Goal: Task Accomplishment & Management: Manage account settings

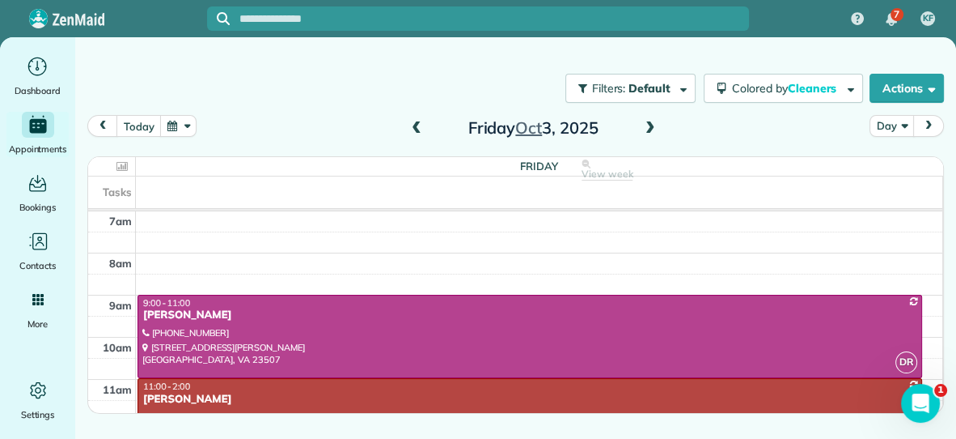
scroll to position [291, 0]
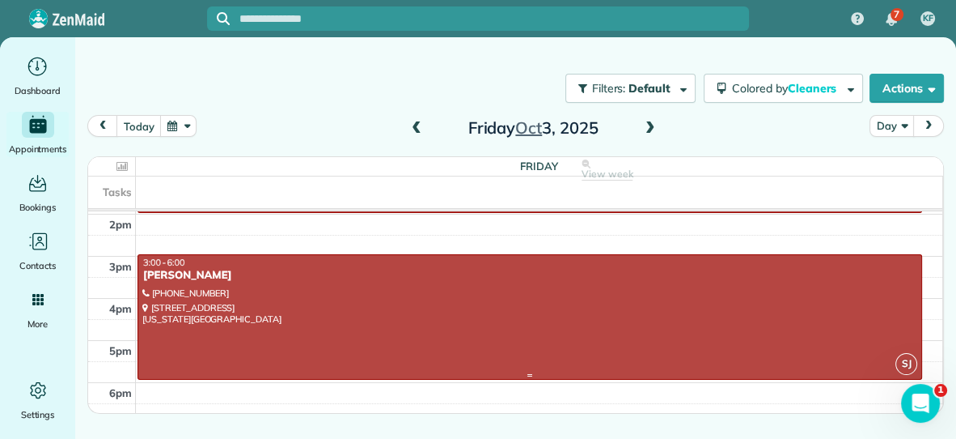
click at [632, 299] on div at bounding box center [529, 317] width 783 height 124
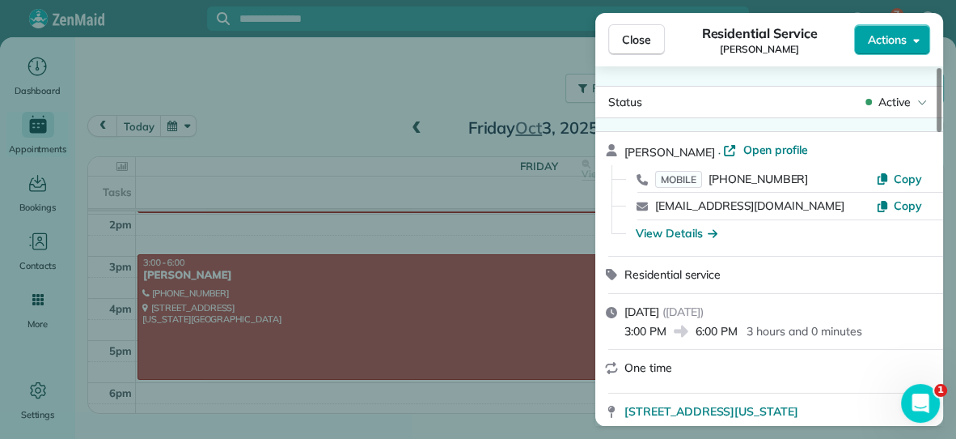
click at [882, 42] on span "Actions" at bounding box center [887, 40] width 39 height 16
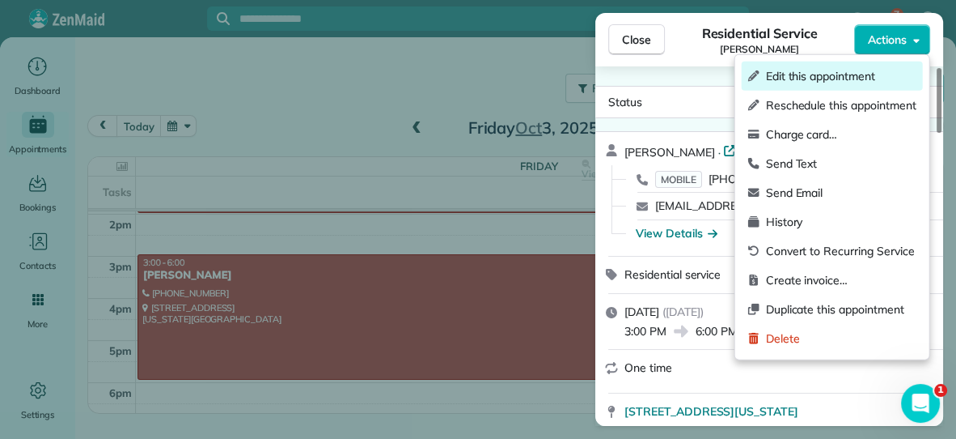
click at [828, 74] on span "Edit this appointment" at bounding box center [841, 76] width 151 height 16
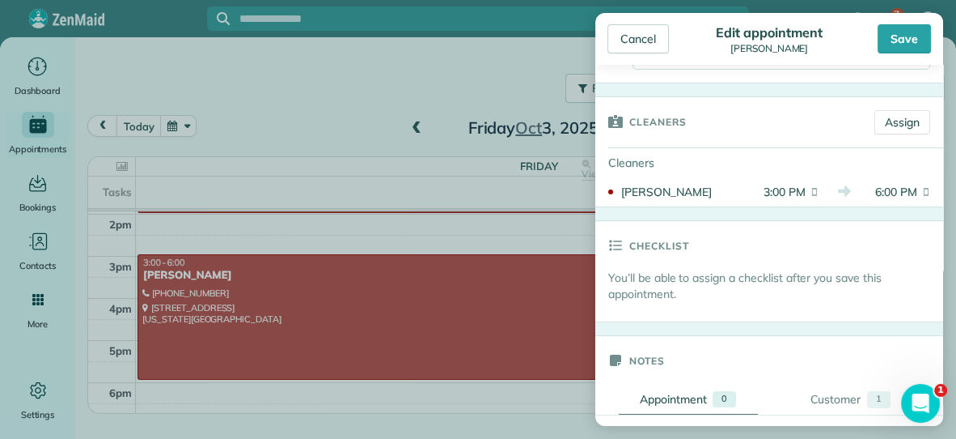
scroll to position [255, 0]
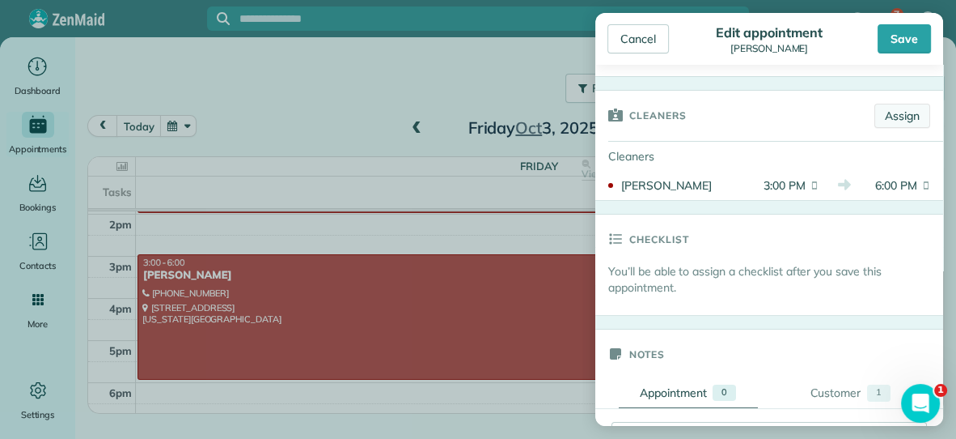
click at [903, 118] on link "Assign" at bounding box center [903, 116] width 56 height 24
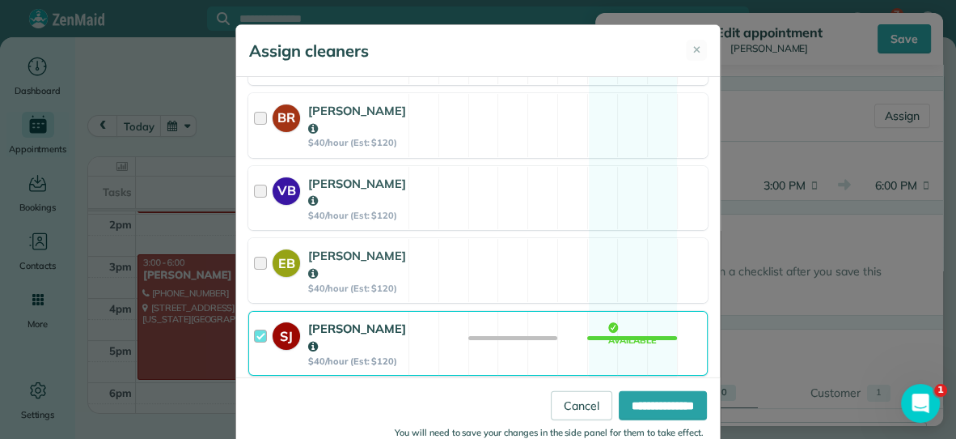
scroll to position [282, 0]
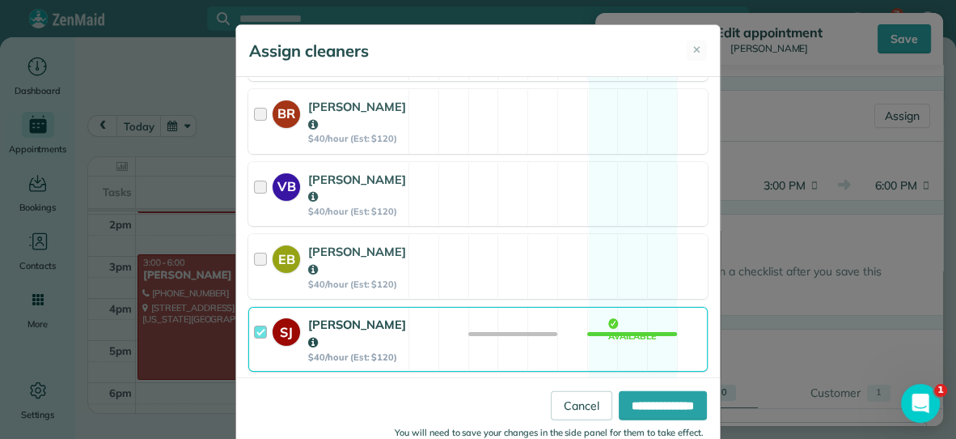
click at [391, 316] on div "[PERSON_NAME]" at bounding box center [357, 334] width 98 height 36
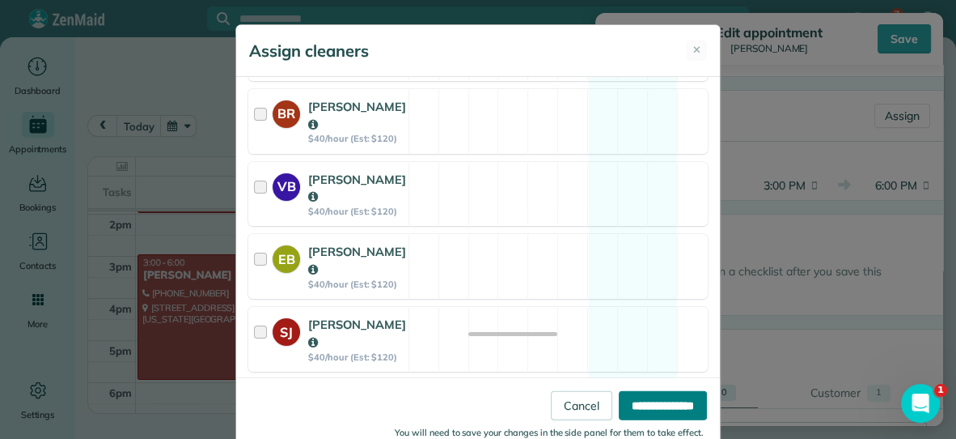
click at [622, 403] on input "**********" at bounding box center [663, 404] width 88 height 29
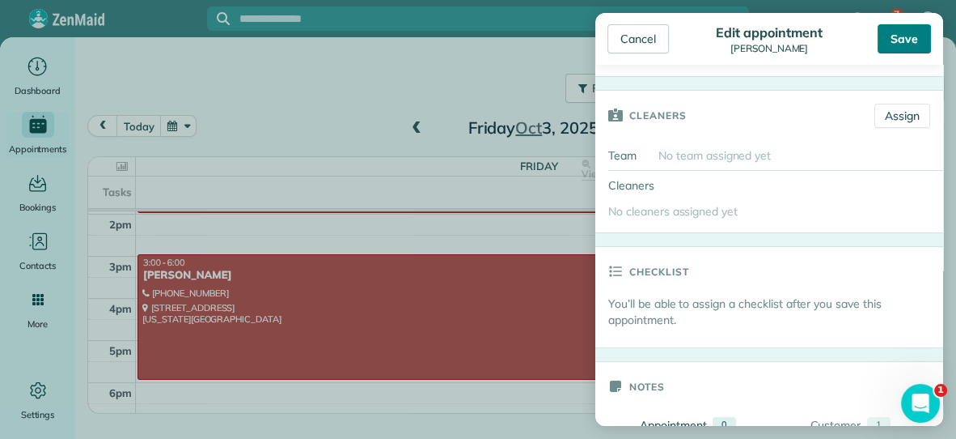
click at [908, 50] on div "Save" at bounding box center [904, 38] width 53 height 29
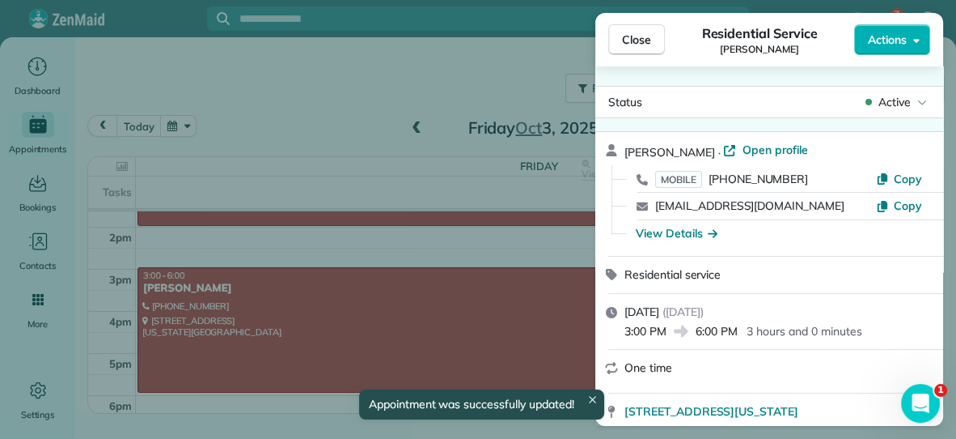
scroll to position [275, 0]
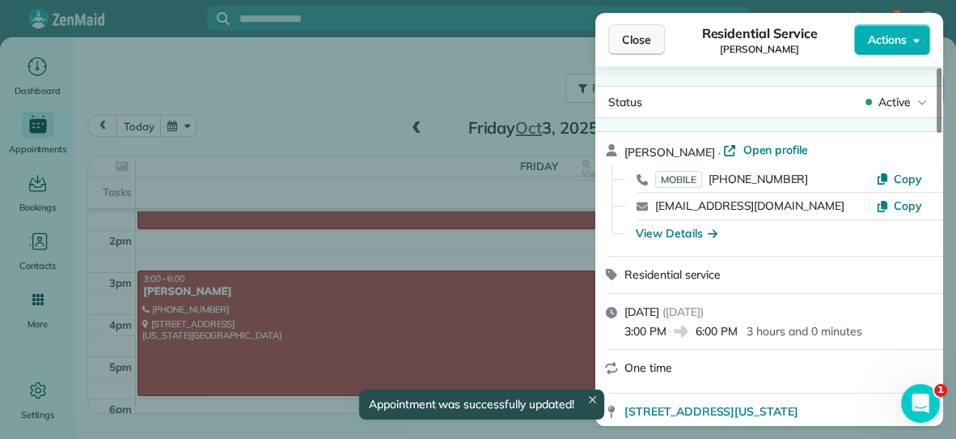
click at [637, 29] on button "Close" at bounding box center [636, 39] width 57 height 31
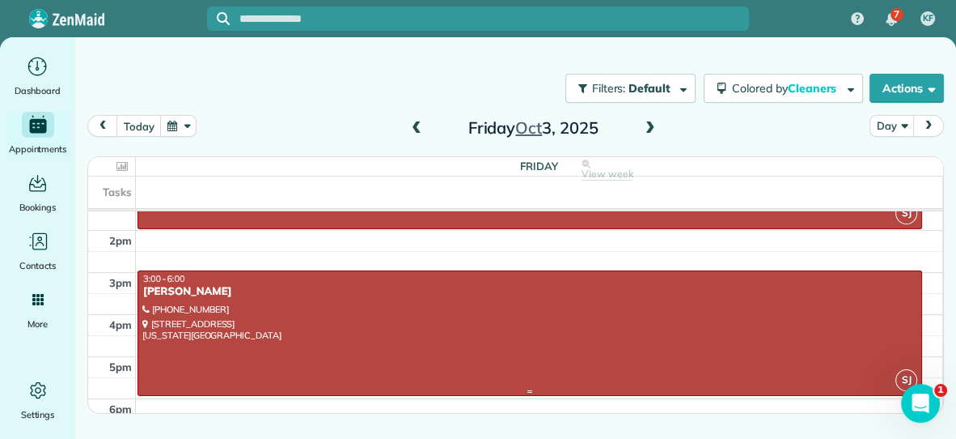
click at [500, 277] on div "3:00 - 6:00" at bounding box center [529, 278] width 775 height 11
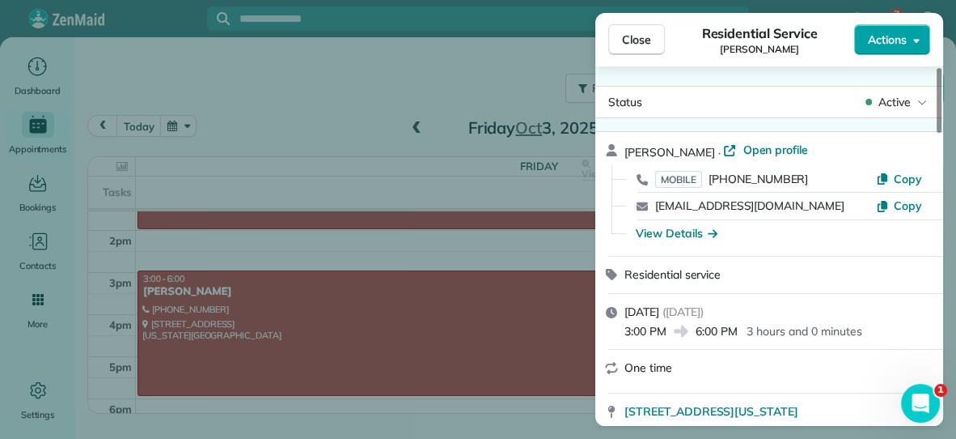
click at [887, 45] on span "Actions" at bounding box center [887, 40] width 39 height 16
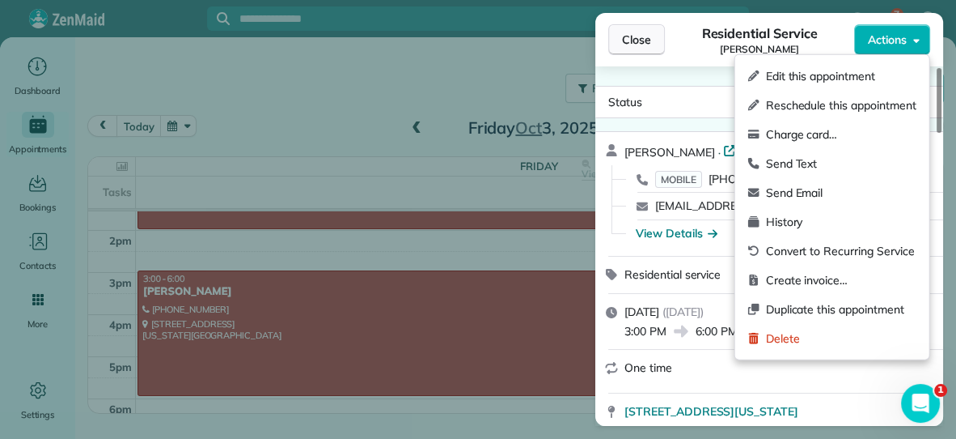
click at [625, 35] on span "Close" at bounding box center [636, 40] width 29 height 16
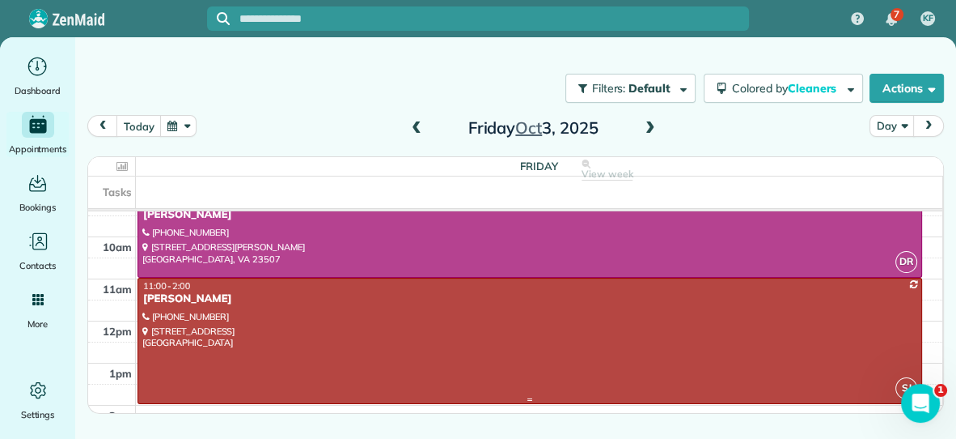
scroll to position [99, 0]
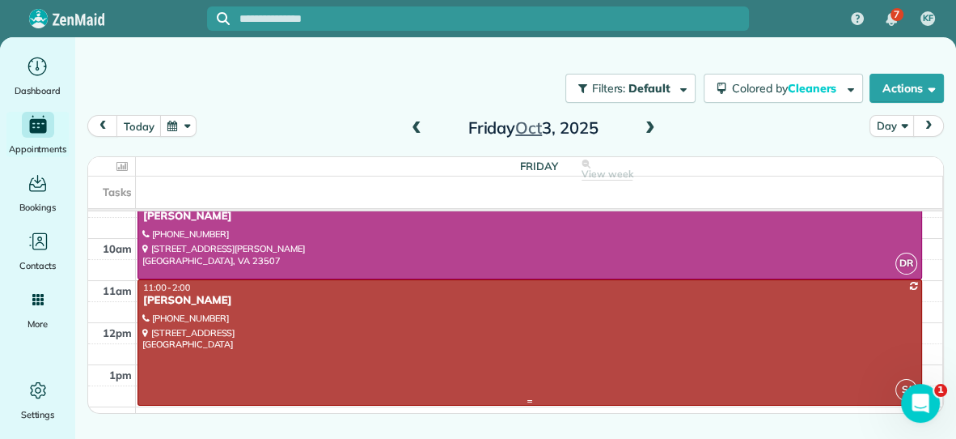
click at [707, 357] on div at bounding box center [529, 342] width 783 height 124
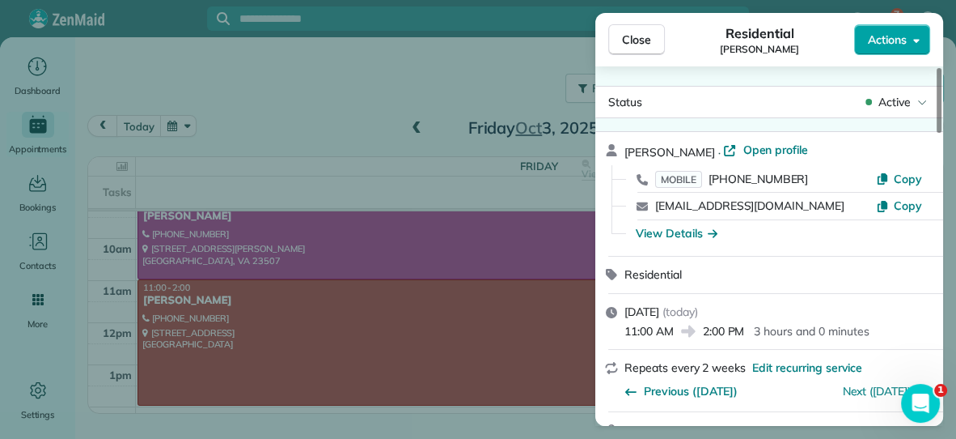
click at [884, 52] on button "Actions" at bounding box center [892, 39] width 76 height 31
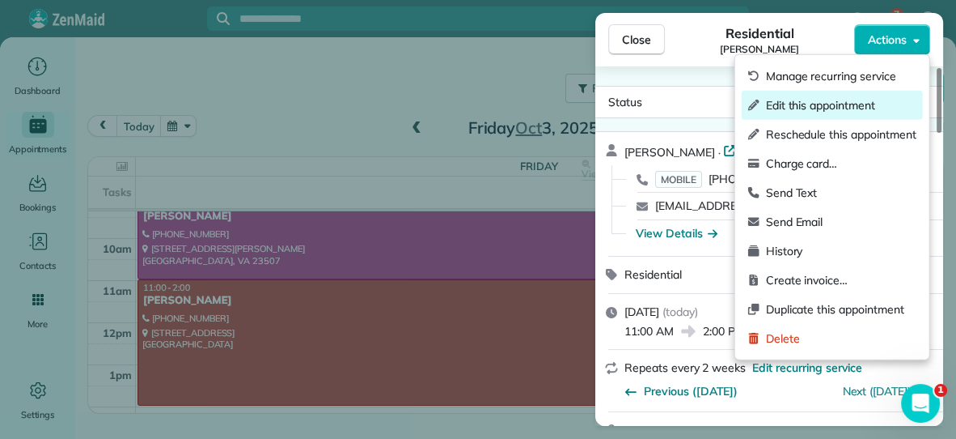
click at [829, 110] on span "Edit this appointment" at bounding box center [841, 105] width 151 height 16
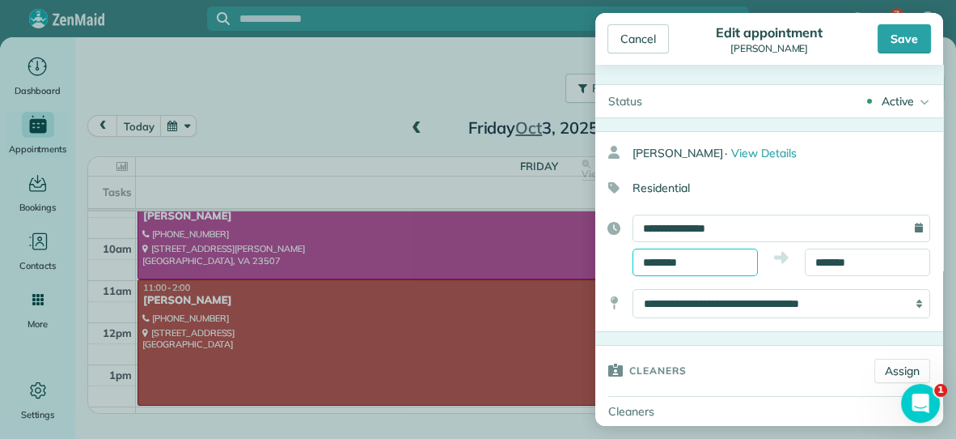
click at [747, 256] on input "********" at bounding box center [695, 262] width 125 height 28
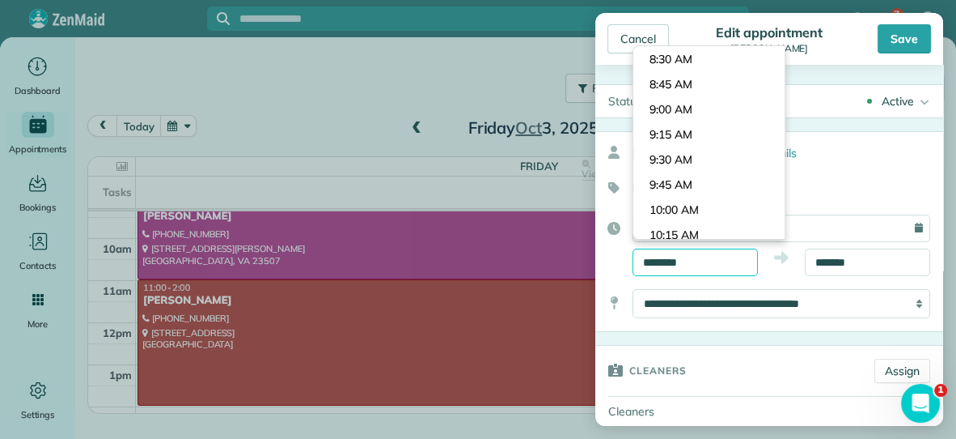
scroll to position [819, 0]
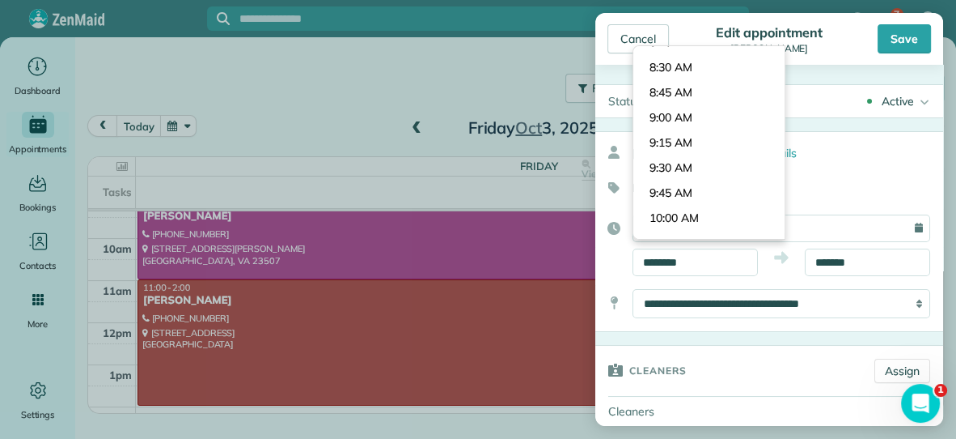
click at [729, 118] on body "7 KF Dashboard Appointments Bookings Contacts Cleaners Invoices Payroll Reports…" at bounding box center [478, 219] width 956 height 439
type input "*******"
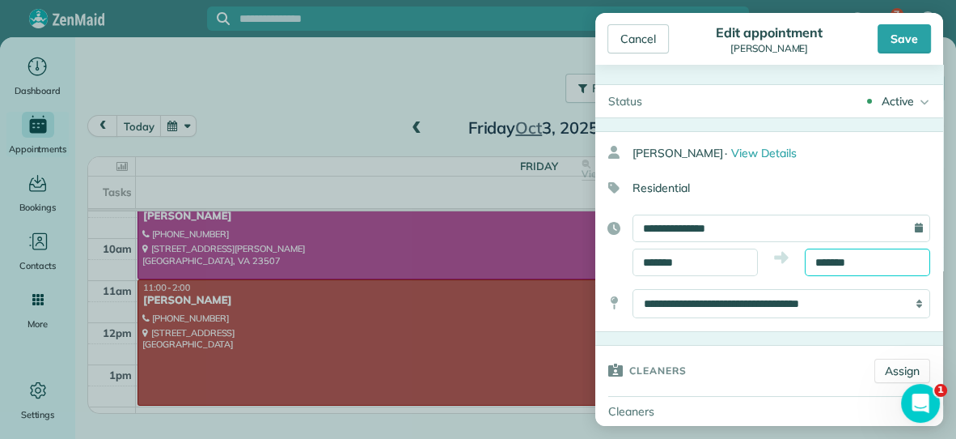
click at [889, 265] on input "*******" at bounding box center [867, 262] width 125 height 28
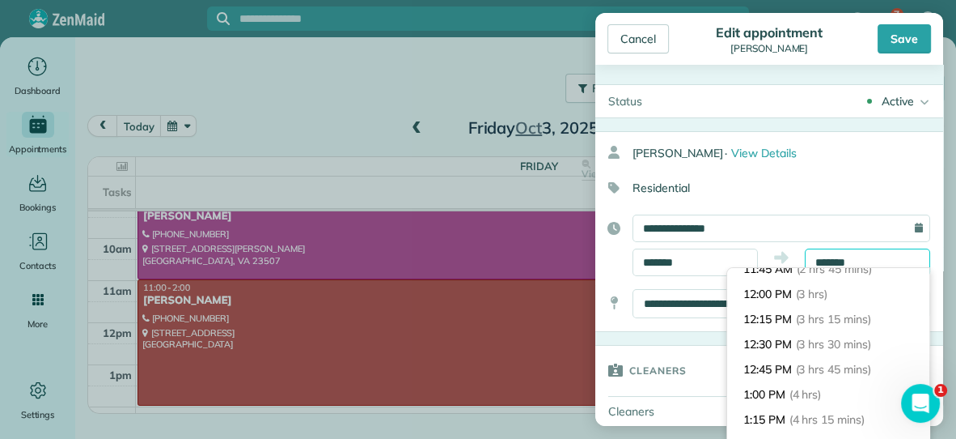
scroll to position [284, 0]
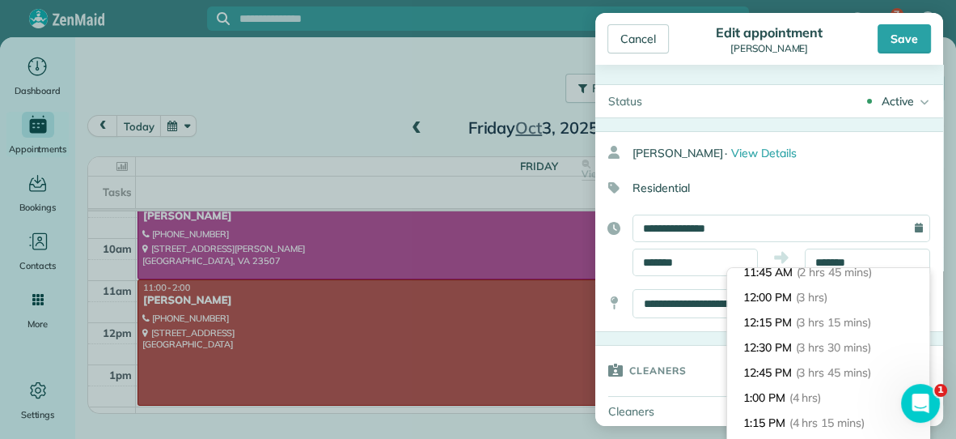
click at [837, 304] on li "12:00 PM (3 hrs)" at bounding box center [828, 297] width 202 height 25
type input "********"
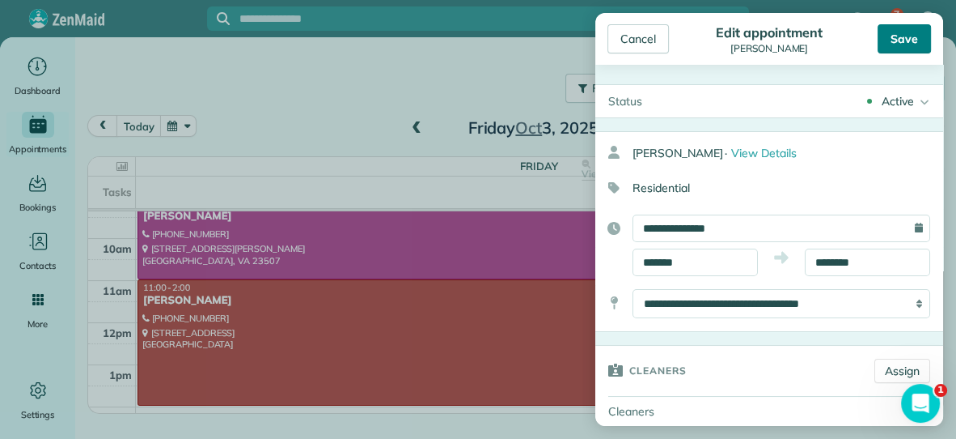
click at [895, 52] on div "Save" at bounding box center [904, 38] width 53 height 29
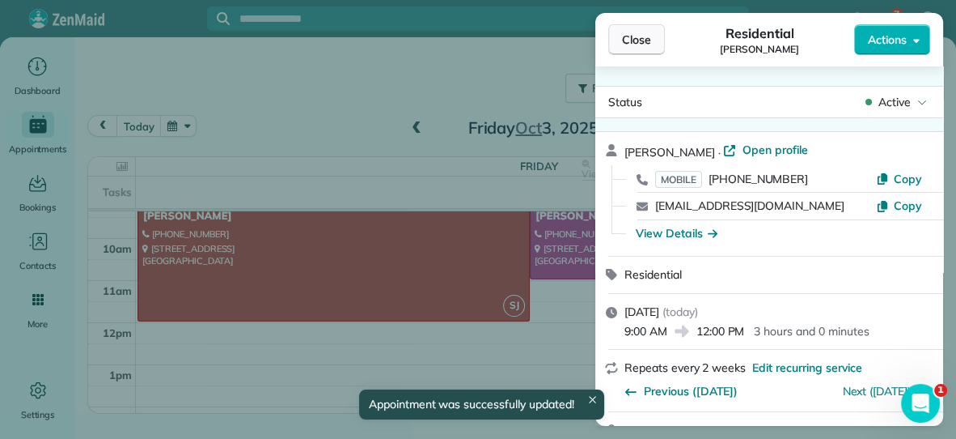
click at [627, 42] on span "Close" at bounding box center [636, 40] width 29 height 16
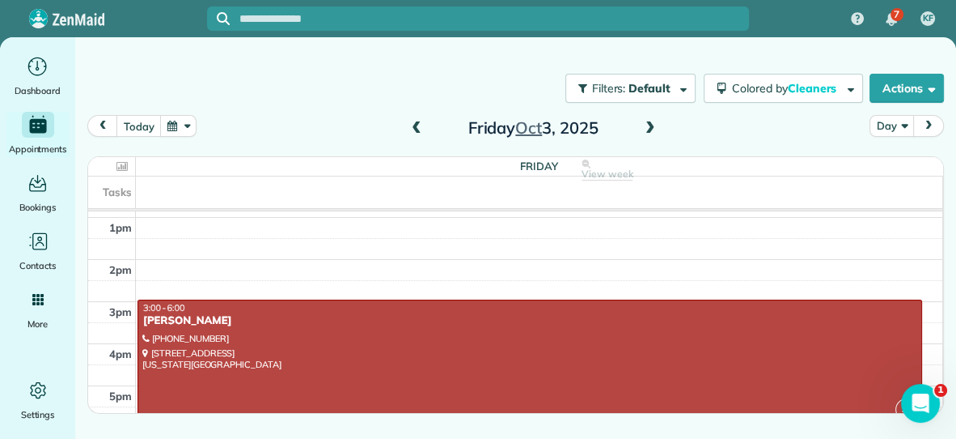
scroll to position [275, 0]
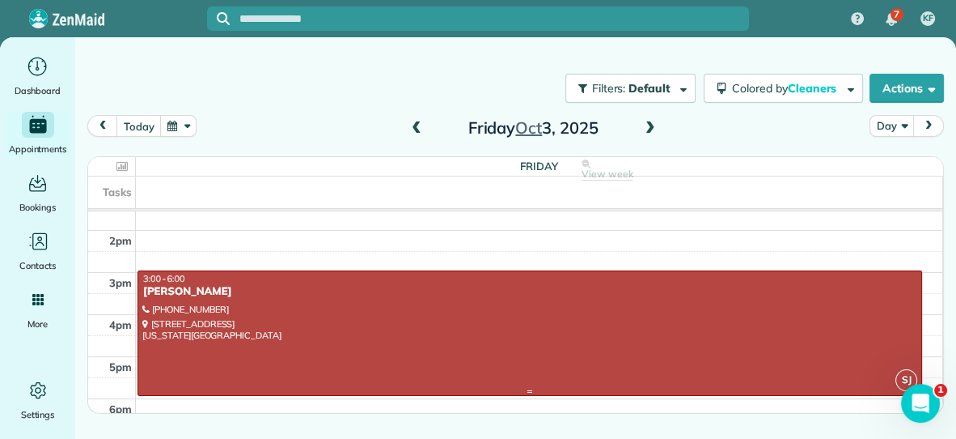
click at [565, 362] on div at bounding box center [529, 333] width 783 height 124
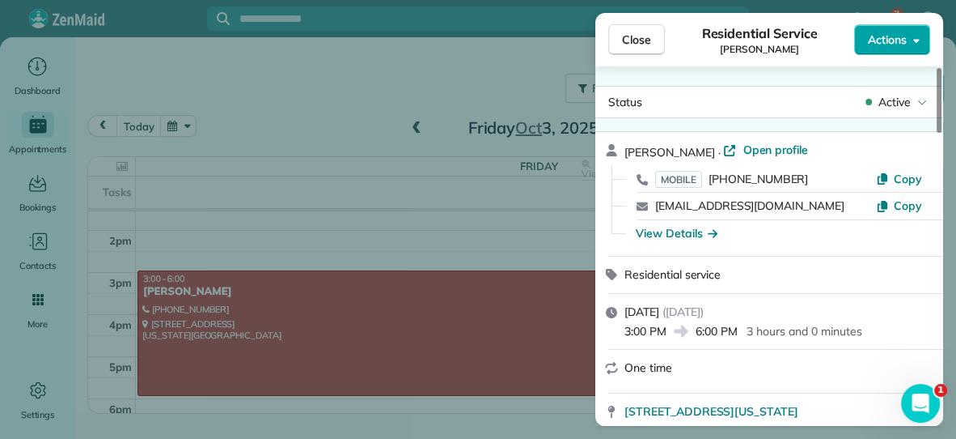
click at [898, 40] on span "Actions" at bounding box center [887, 40] width 39 height 16
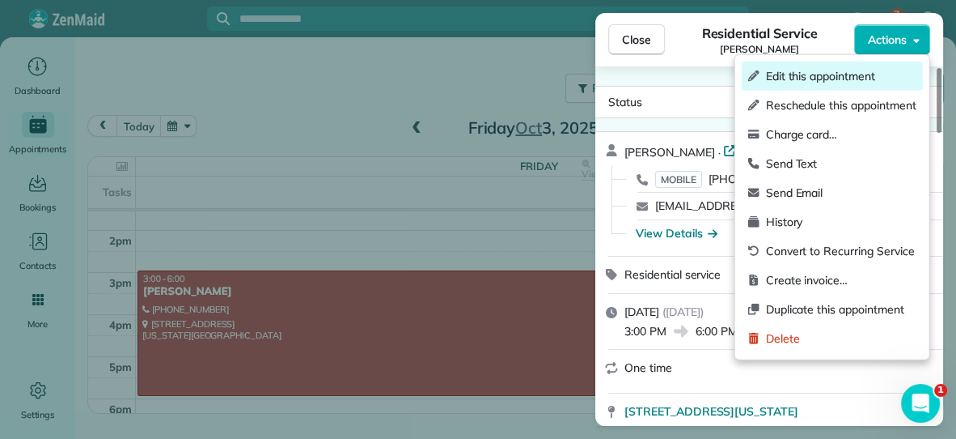
click at [835, 82] on span "Edit this appointment" at bounding box center [841, 76] width 151 height 16
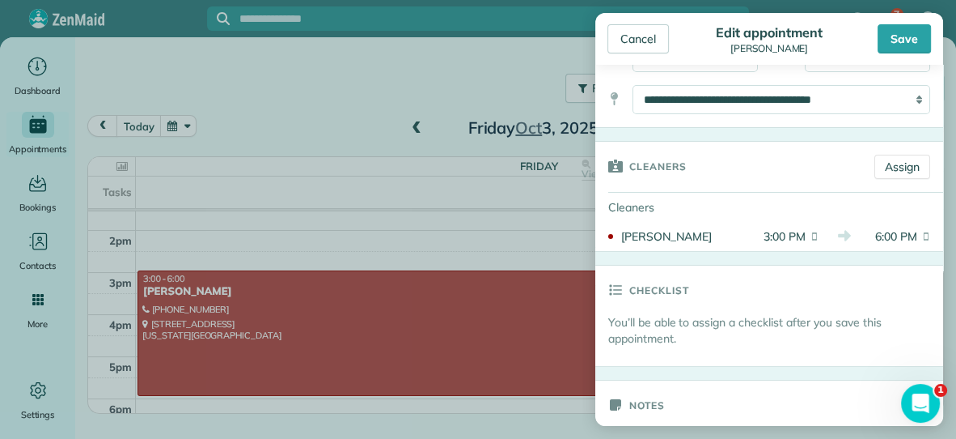
scroll to position [216, 0]
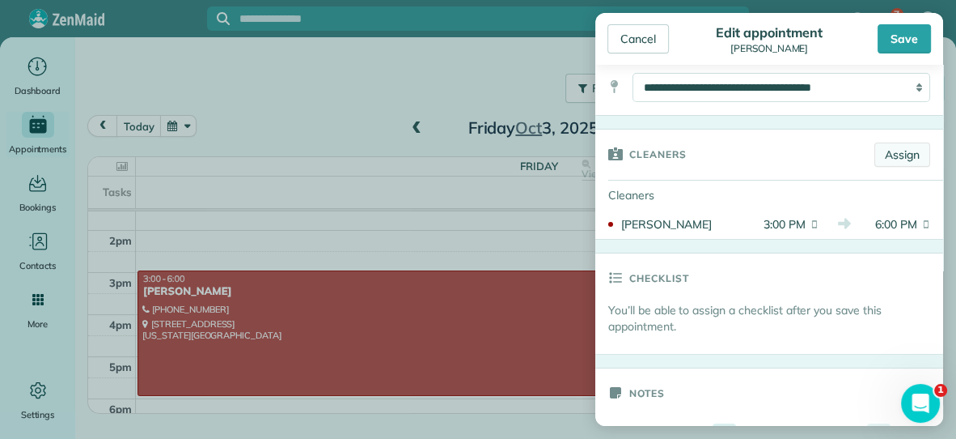
click at [909, 157] on link "Assign" at bounding box center [903, 154] width 56 height 24
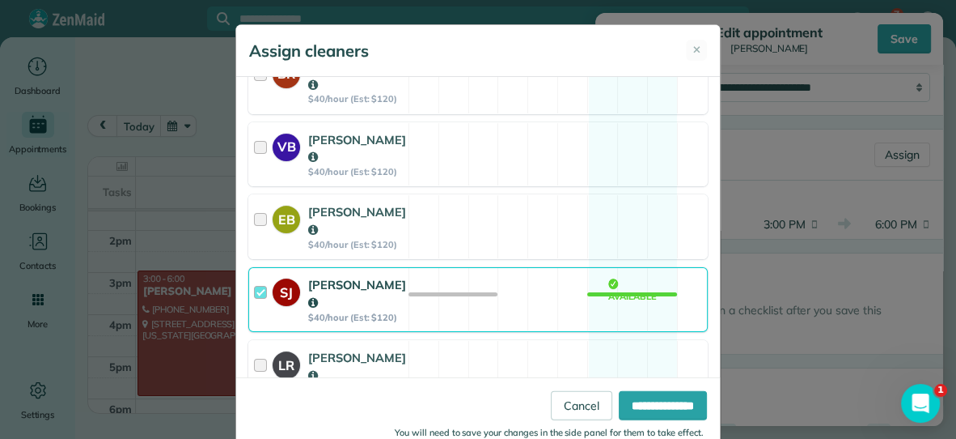
scroll to position [342, 0]
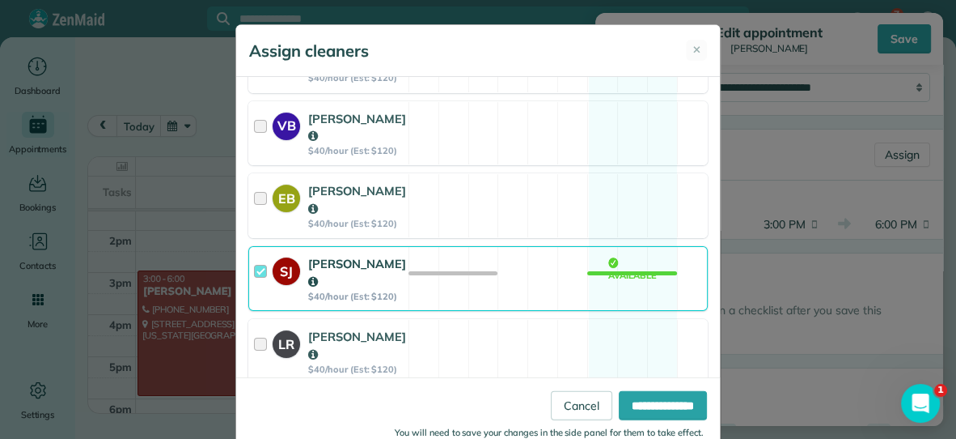
click at [263, 255] on div at bounding box center [263, 278] width 19 height 47
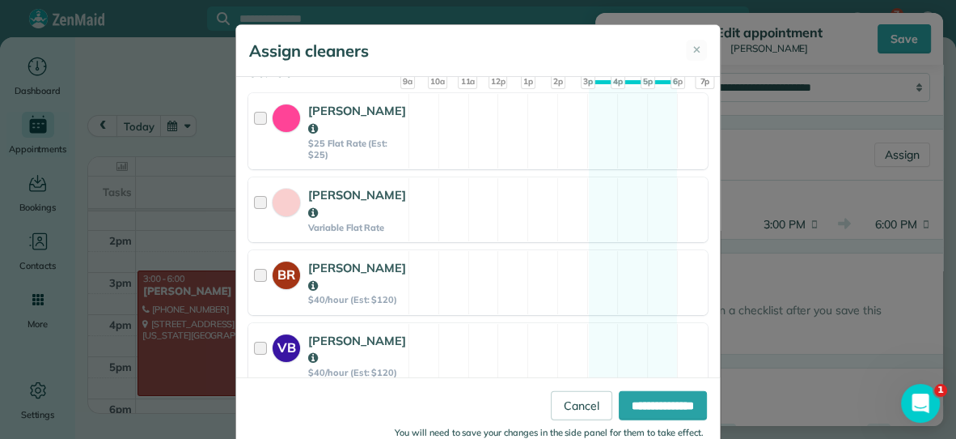
scroll to position [0, 0]
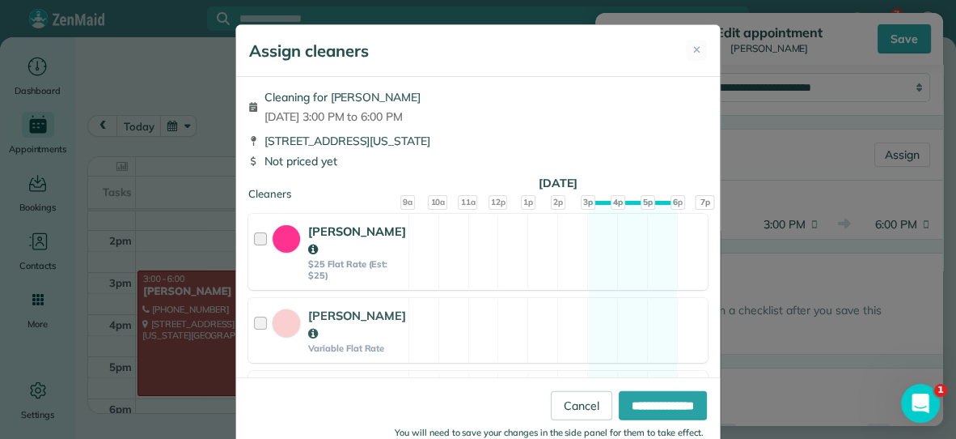
click at [430, 252] on div "[PERSON_NAME] $25 Flat Rate (Est: $25) Available" at bounding box center [478, 252] width 460 height 76
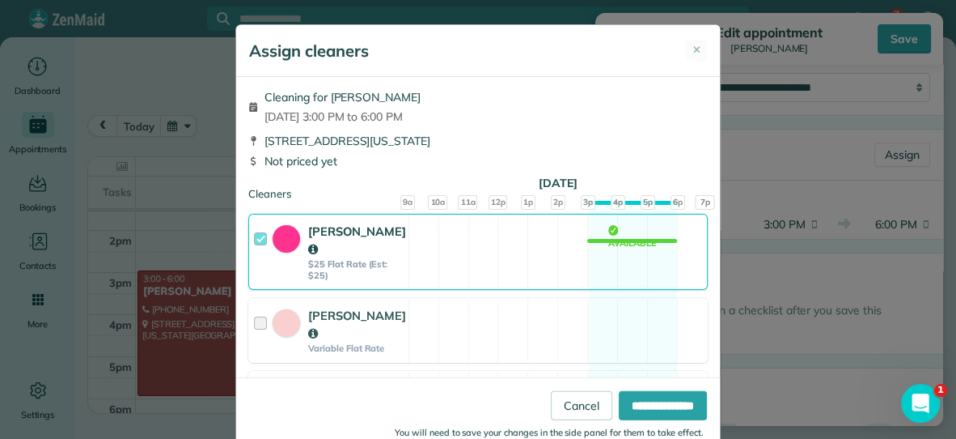
click at [263, 232] on div at bounding box center [263, 252] width 19 height 58
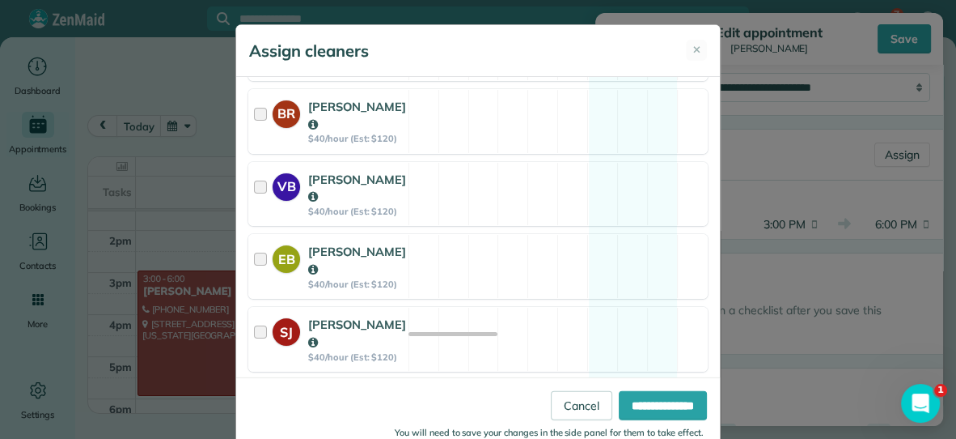
scroll to position [283, 0]
click at [698, 48] on span "✕" at bounding box center [697, 50] width 9 height 16
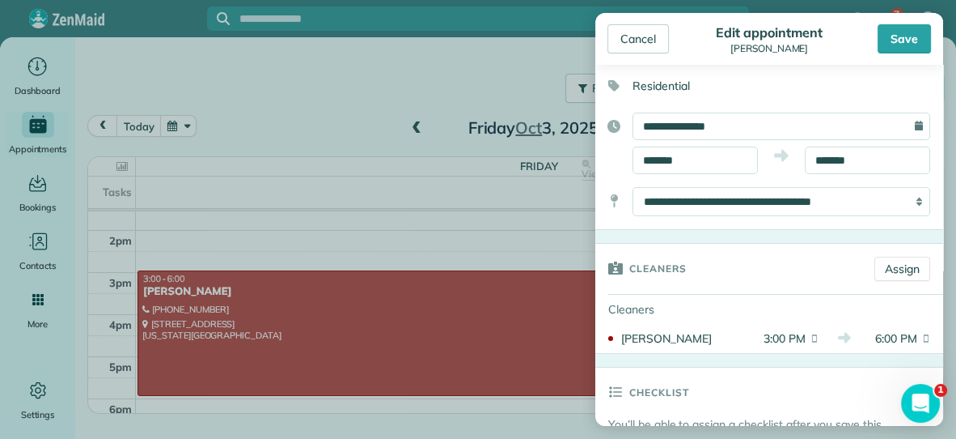
scroll to position [104, 0]
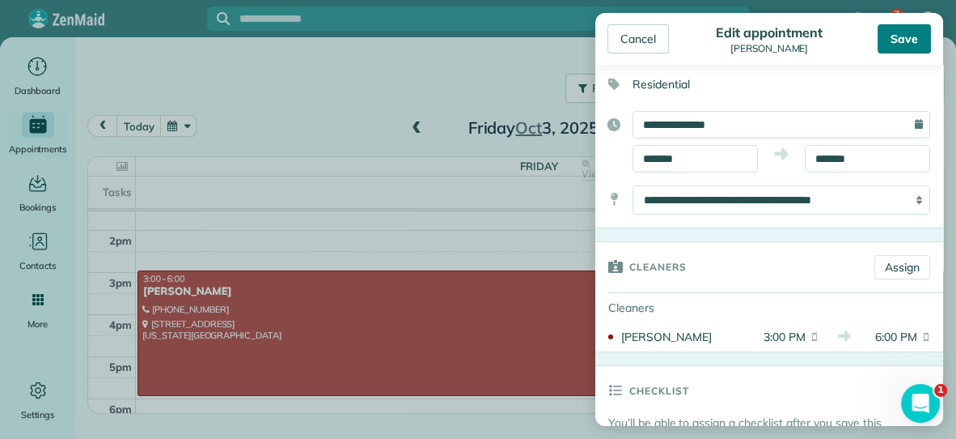
click at [893, 47] on div "Save" at bounding box center [904, 38] width 53 height 29
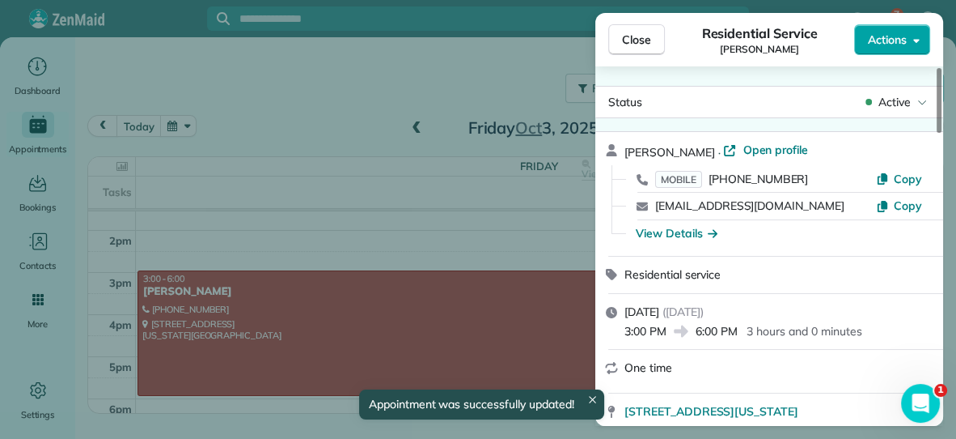
click at [877, 32] on span "Actions" at bounding box center [887, 40] width 39 height 16
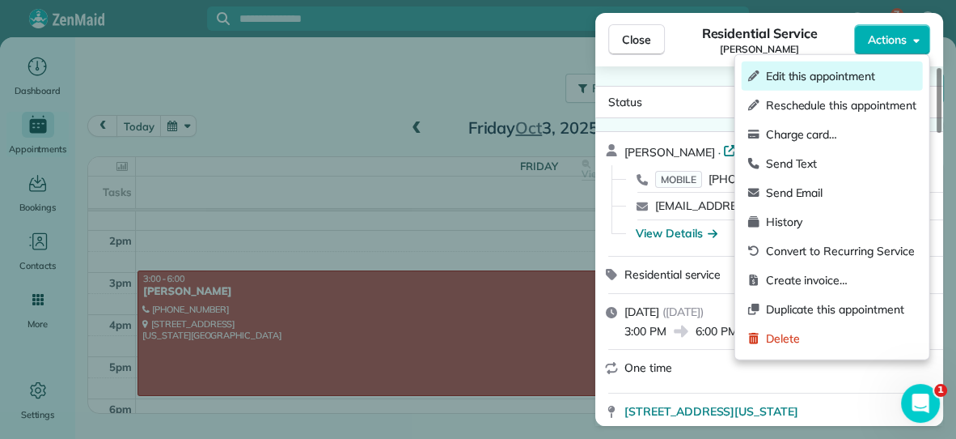
click at [811, 74] on span "Edit this appointment" at bounding box center [841, 76] width 151 height 16
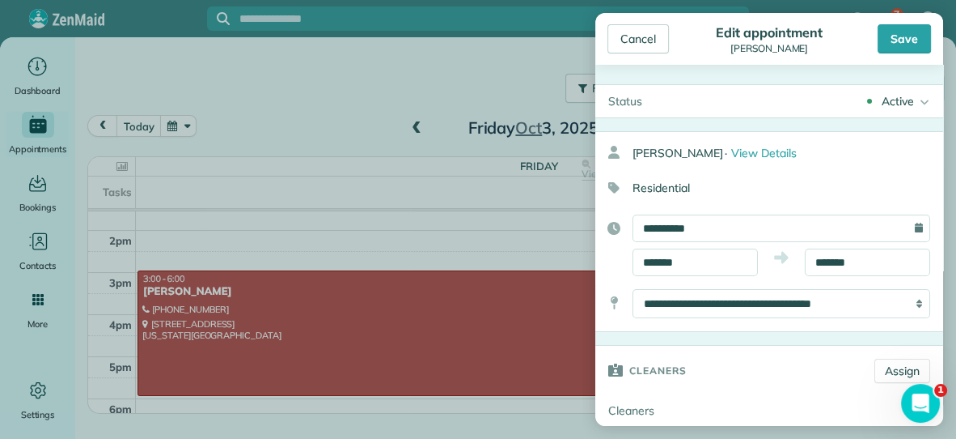
type input "**********"
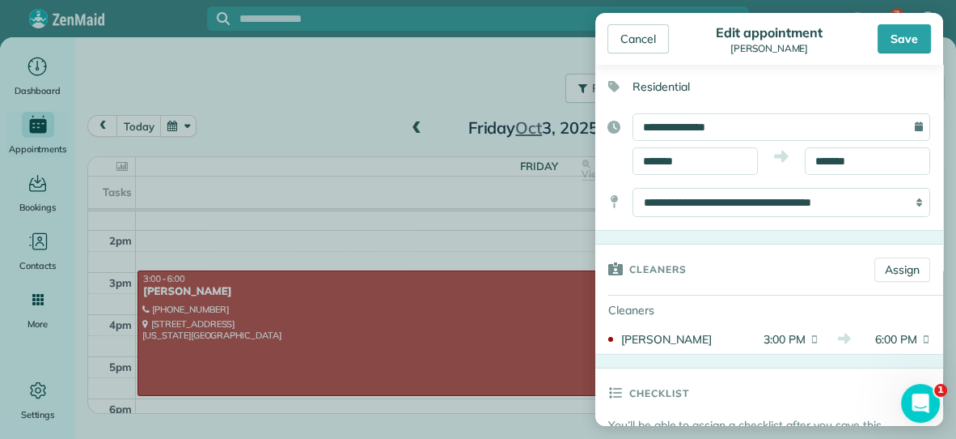
scroll to position [104, 0]
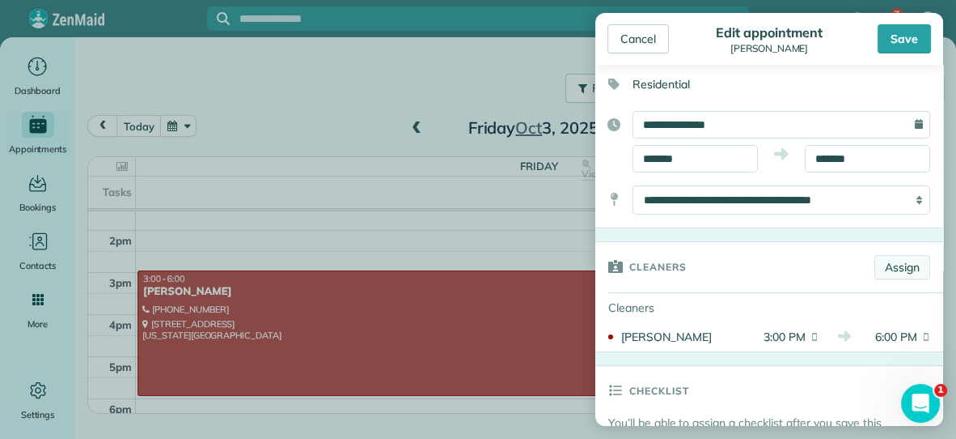
click at [899, 262] on link "Assign" at bounding box center [903, 267] width 56 height 24
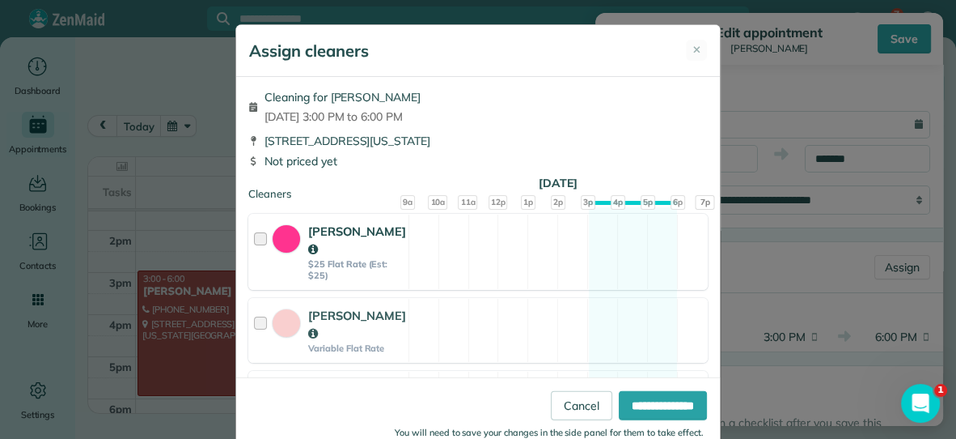
click at [555, 246] on div "[PERSON_NAME] $25 Flat Rate (Est: $25) Available" at bounding box center [478, 252] width 460 height 76
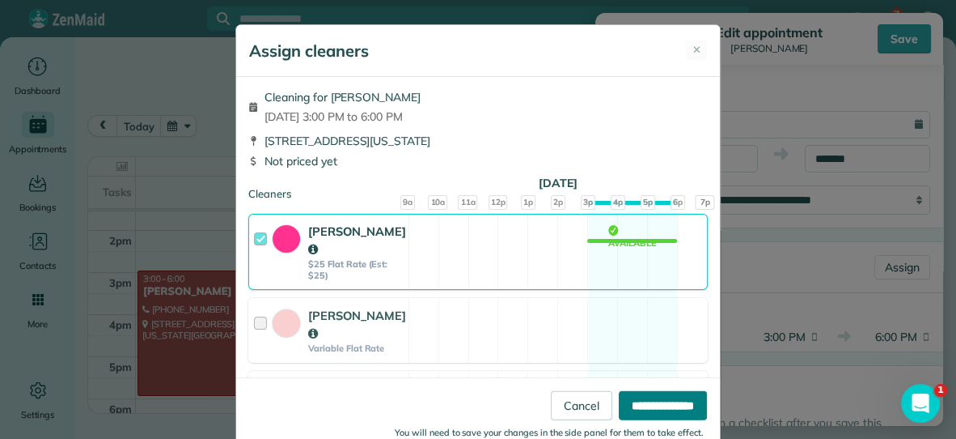
click at [639, 397] on input "**********" at bounding box center [663, 404] width 88 height 29
type input "*******"
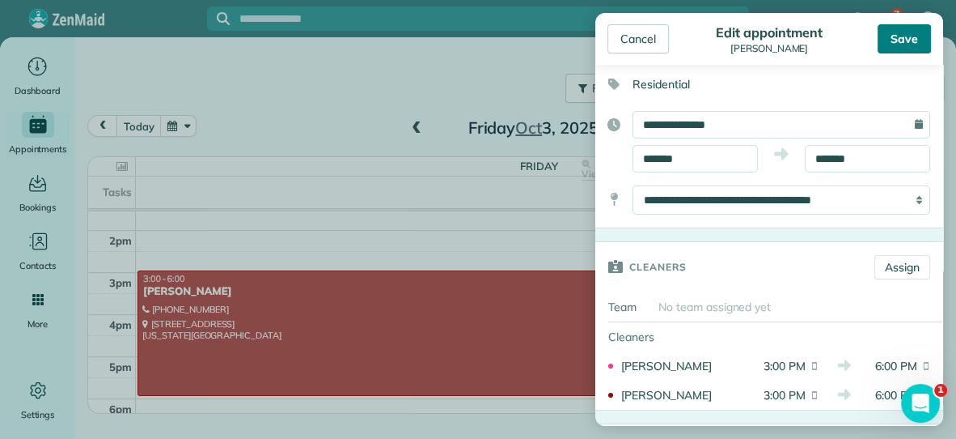
click at [893, 39] on div "Save" at bounding box center [904, 38] width 53 height 29
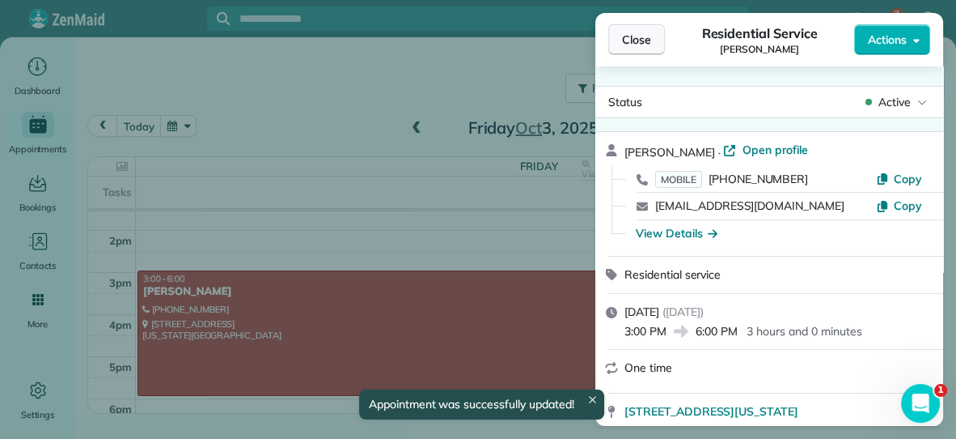
click at [631, 35] on span "Close" at bounding box center [636, 40] width 29 height 16
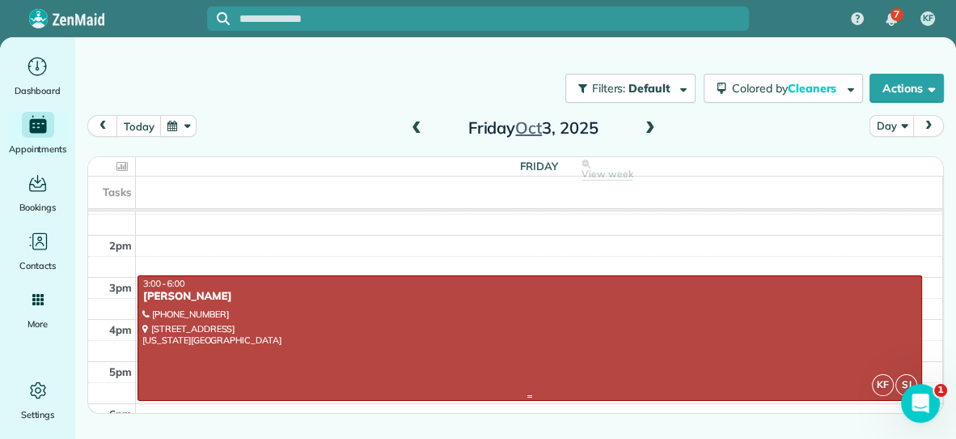
scroll to position [275, 0]
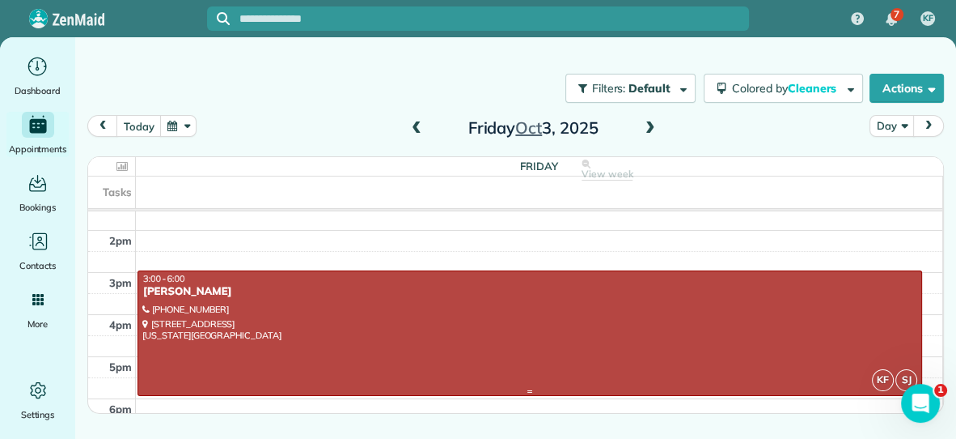
click at [693, 307] on div at bounding box center [529, 333] width 783 height 124
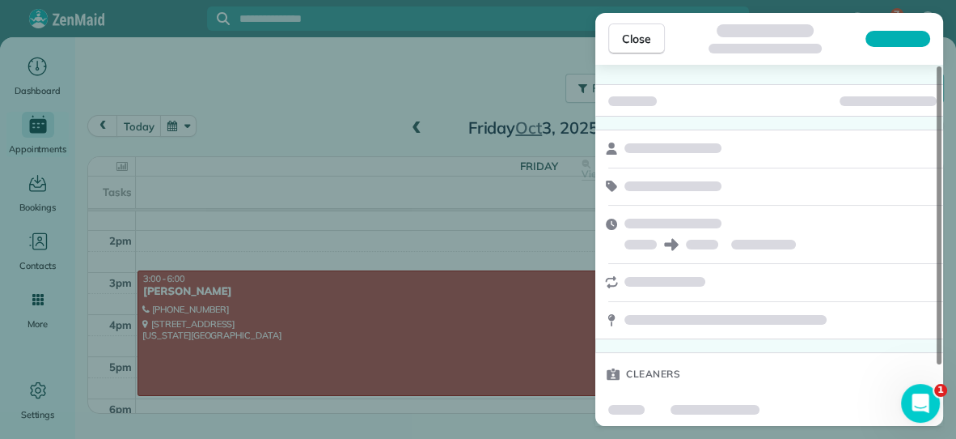
click at [897, 39] on div at bounding box center [898, 39] width 65 height 16
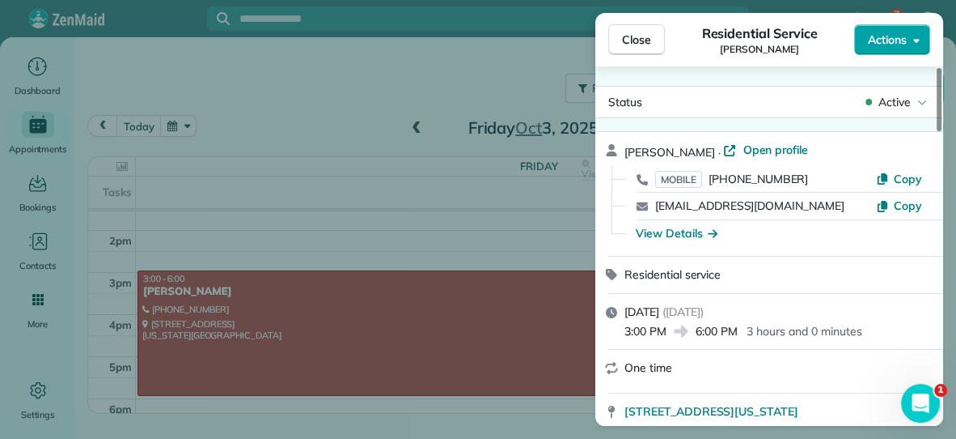
click at [888, 36] on span "Actions" at bounding box center [887, 40] width 39 height 16
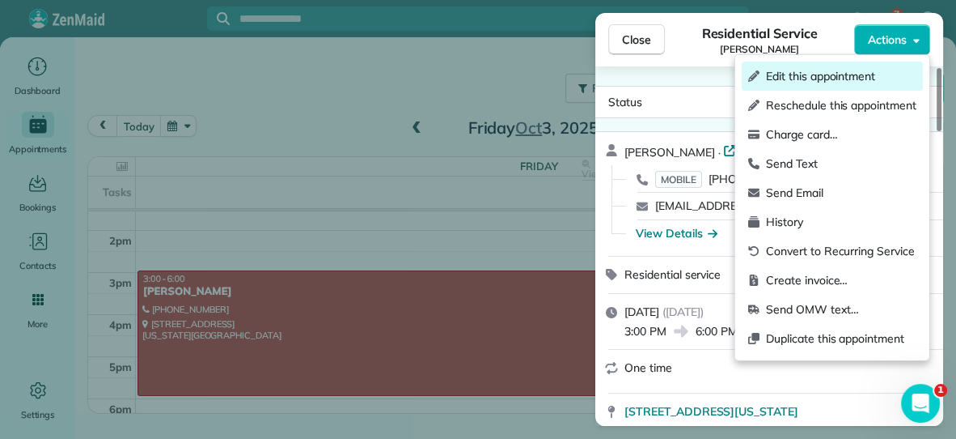
click at [834, 70] on span "Edit this appointment" at bounding box center [841, 76] width 151 height 16
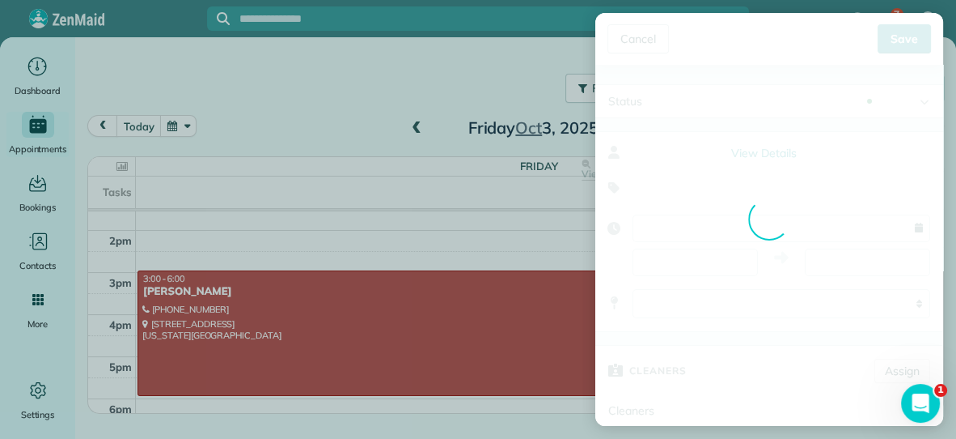
type input "**********"
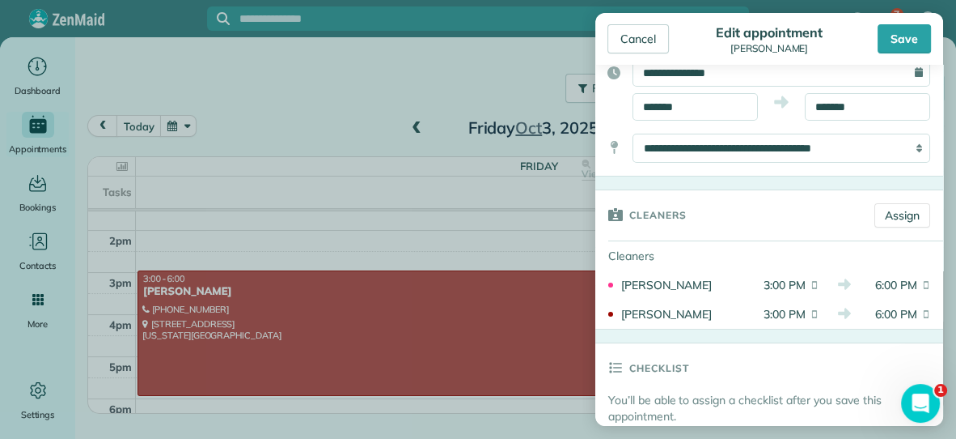
scroll to position [155, 0]
click at [905, 211] on link "Assign" at bounding box center [903, 215] width 56 height 24
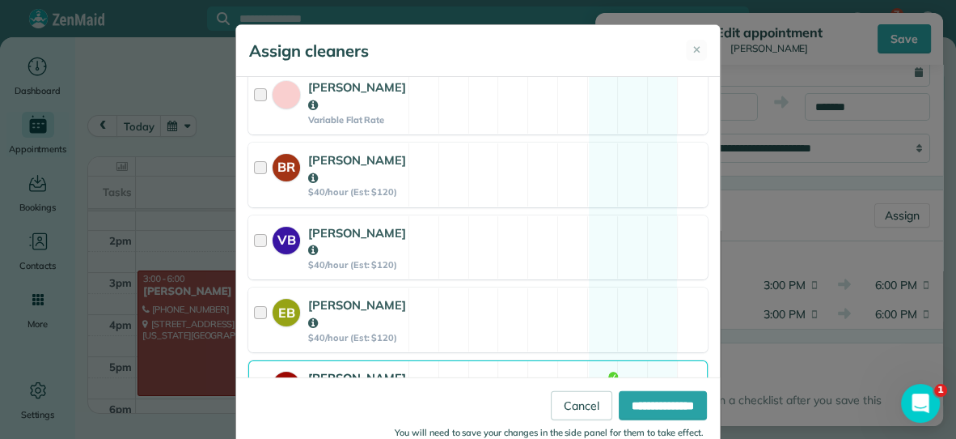
scroll to position [233, 0]
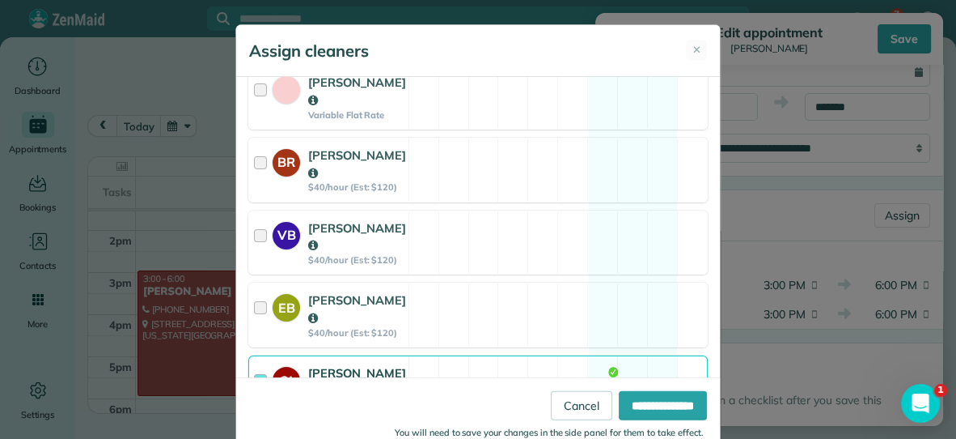
click at [487, 355] on div "SJ [PERSON_NAME] $40/hour (Est: $120) Available" at bounding box center [478, 387] width 460 height 65
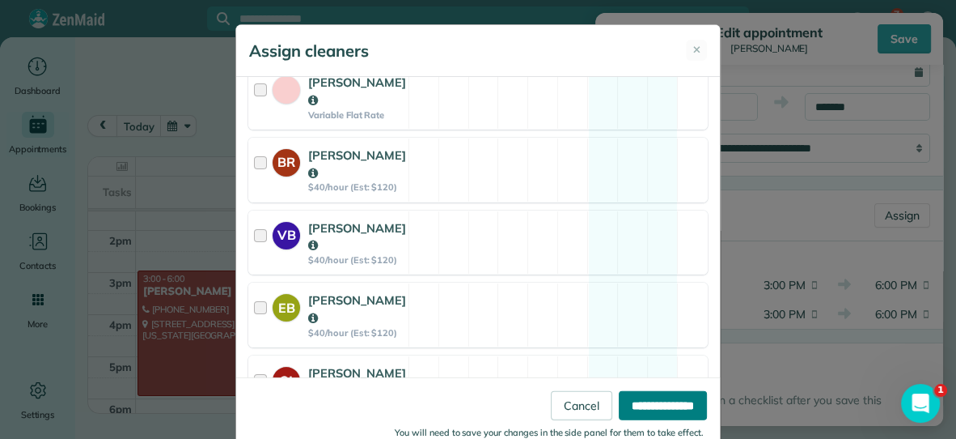
click at [628, 401] on input "**********" at bounding box center [663, 404] width 88 height 29
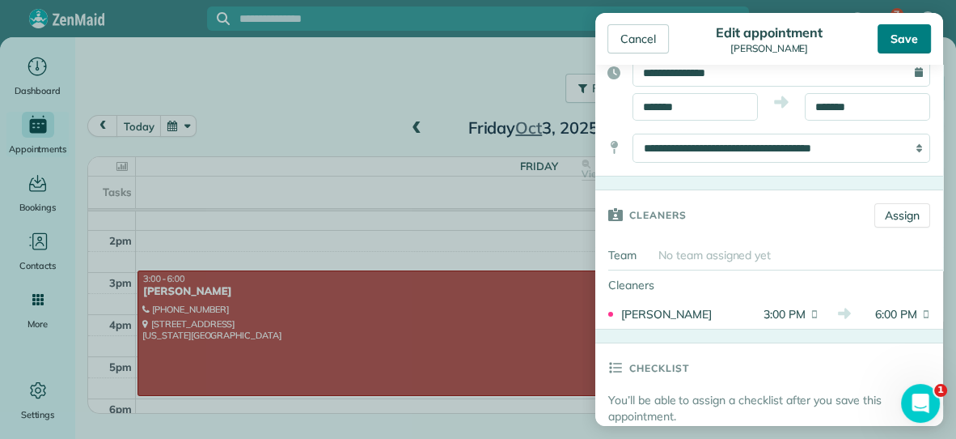
click at [905, 38] on div "Save" at bounding box center [904, 38] width 53 height 29
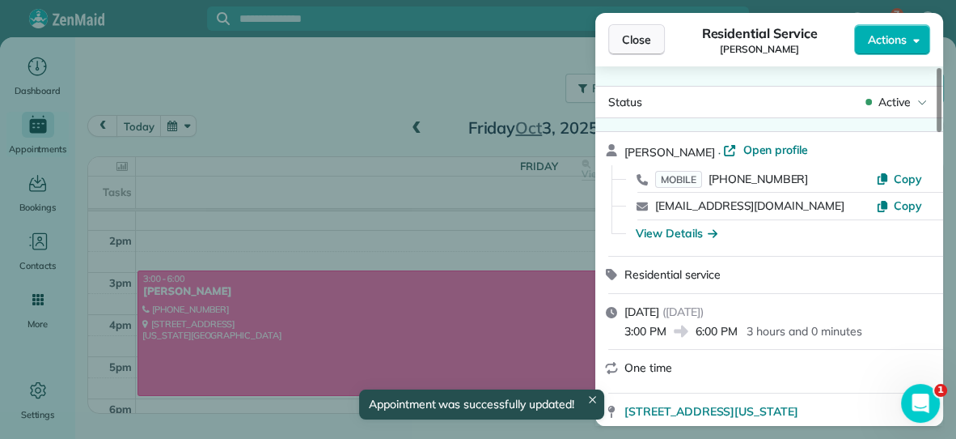
click at [648, 32] on span "Close" at bounding box center [636, 40] width 29 height 16
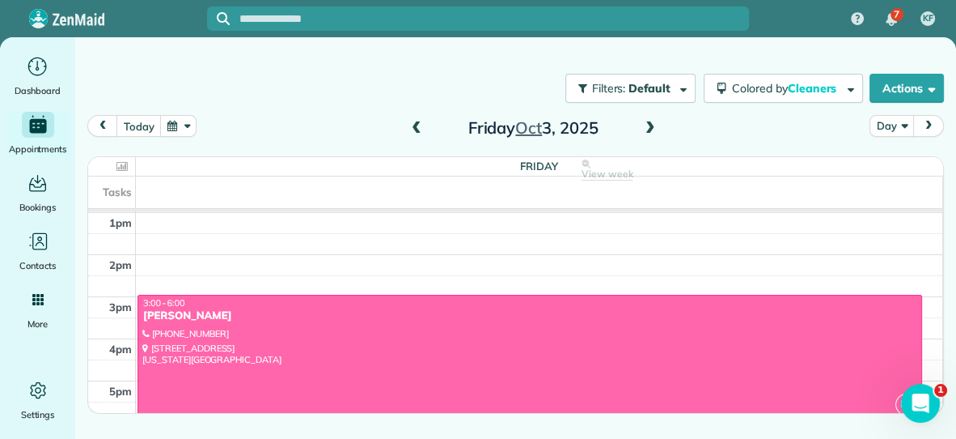
scroll to position [275, 0]
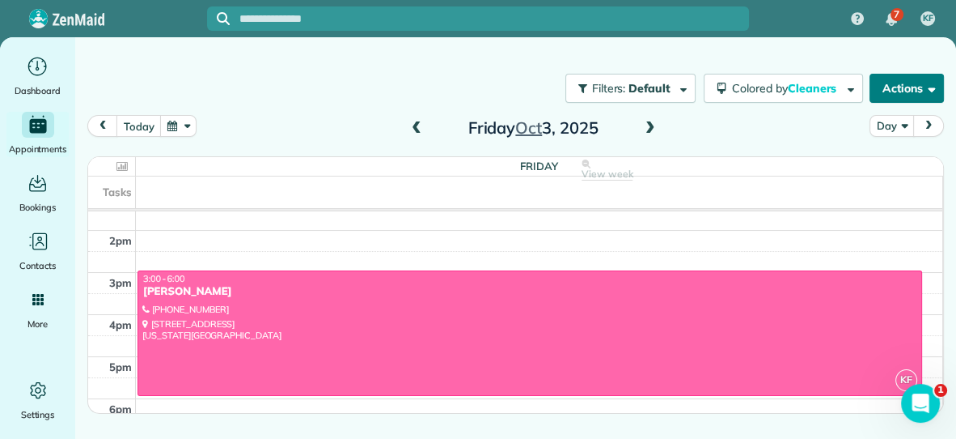
click at [909, 93] on button "Actions" at bounding box center [907, 88] width 74 height 29
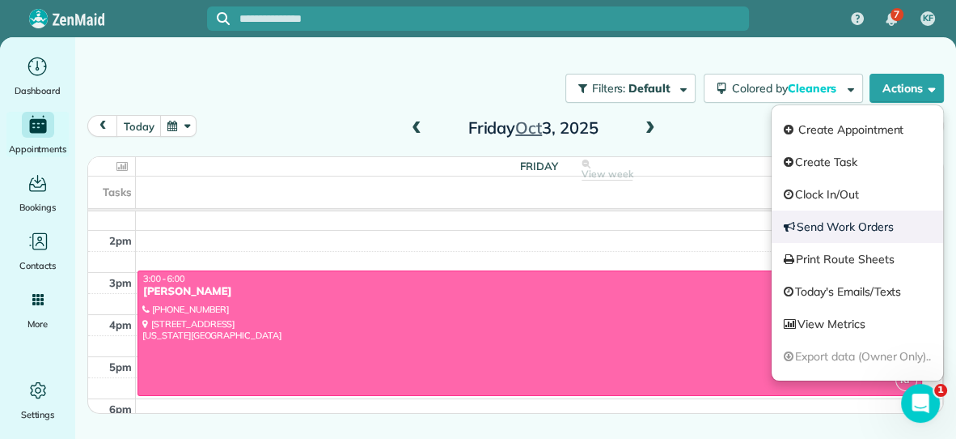
click at [862, 234] on link "Send Work Orders" at bounding box center [858, 226] width 172 height 32
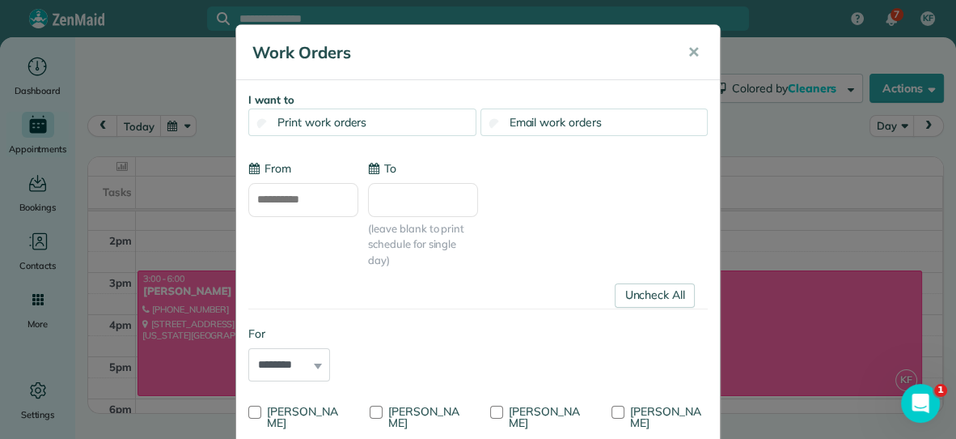
type input "**********"
click at [647, 128] on div "Email work orders" at bounding box center [595, 122] width 228 height 28
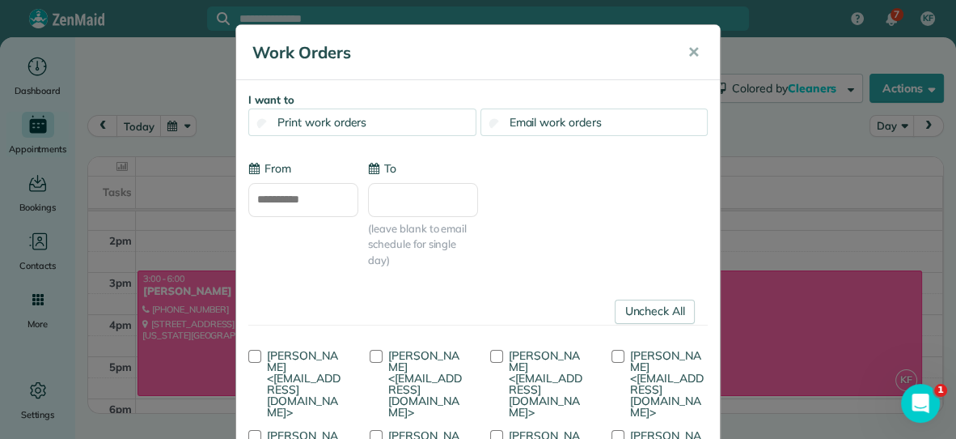
click at [439, 214] on input "To" at bounding box center [423, 200] width 110 height 34
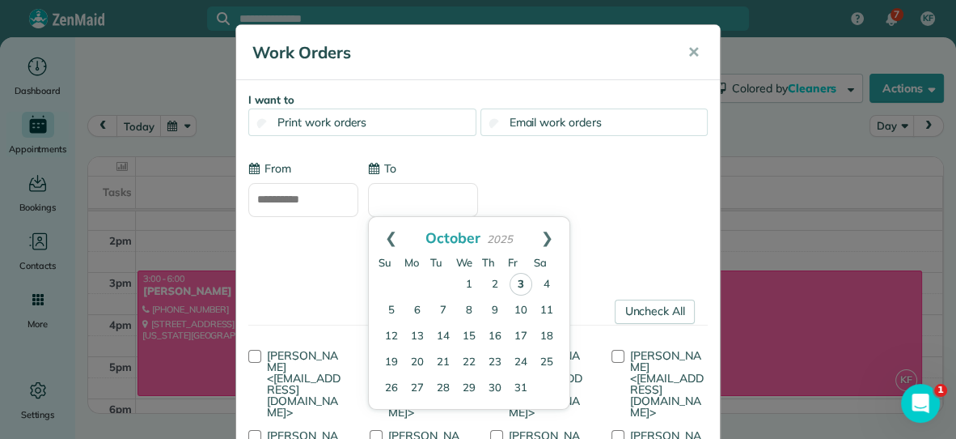
click at [519, 283] on link "3" at bounding box center [521, 284] width 23 height 23
type input "**********"
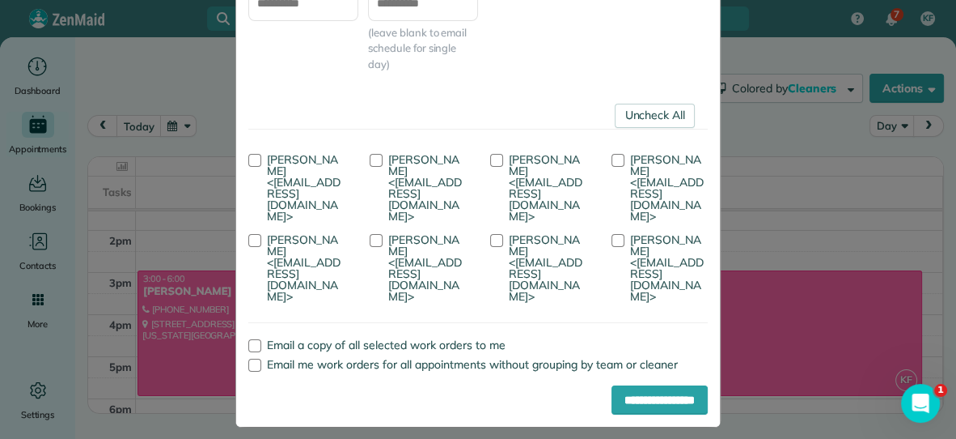
scroll to position [209, 0]
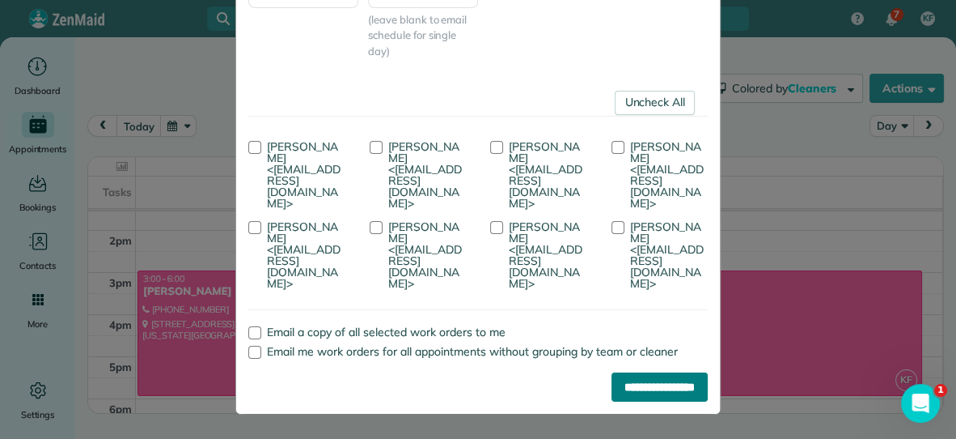
click at [630, 383] on input "**********" at bounding box center [660, 386] width 96 height 29
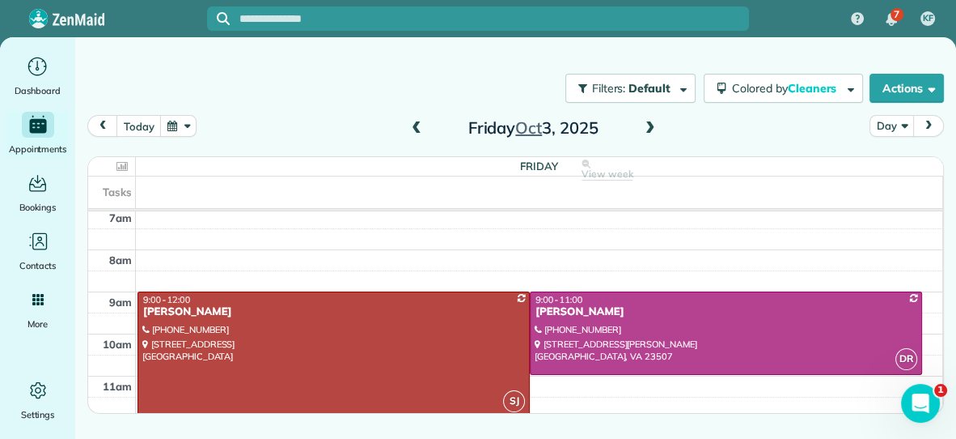
scroll to position [0, 0]
